Goal: Navigation & Orientation: Find specific page/section

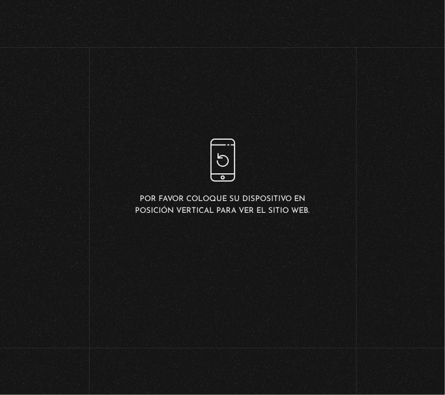
click at [235, 268] on link "Iniciar Sesión" at bounding box center [223, 269] width 74 height 9
type input "amandacb_93@hotmail.com"
click at [254, 315] on input "Acceder" at bounding box center [222, 329] width 81 height 29
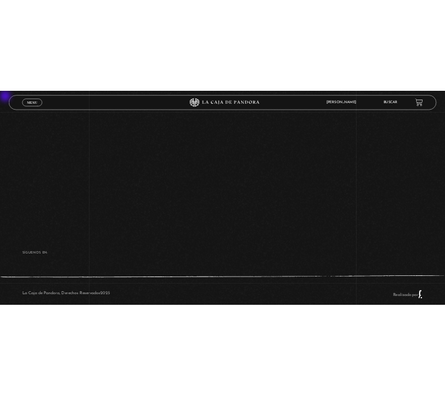
scroll to position [177, 0]
